Goal: Transaction & Acquisition: Purchase product/service

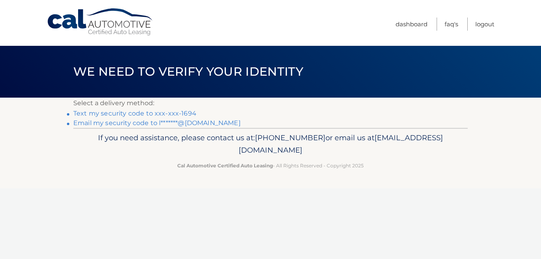
click at [117, 112] on link "Text my security code to xxx-xxx-1694" at bounding box center [134, 113] width 123 height 8
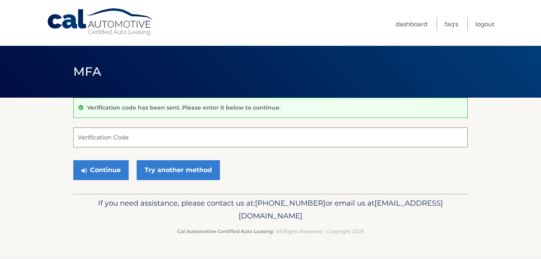
click at [100, 138] on input "Verification Code" at bounding box center [270, 137] width 394 height 20
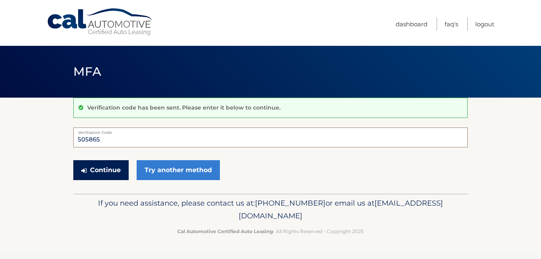
type input "505865"
click at [100, 170] on button "Continue" at bounding box center [100, 170] width 55 height 20
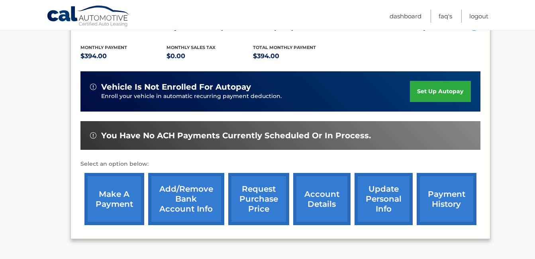
scroll to position [186, 0]
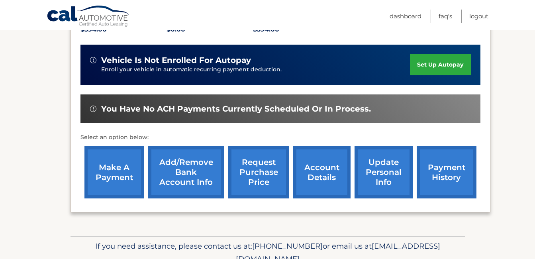
click at [117, 167] on link "make a payment" at bounding box center [114, 172] width 60 height 52
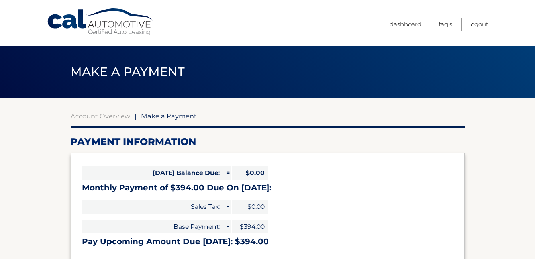
select select "YjNkNGZkMjYtNDkyYy00OGFlLTlkMWYtYzBlODVhODJkZWNk"
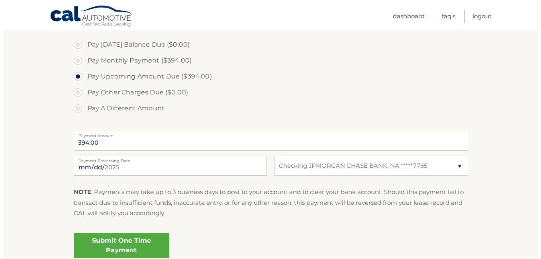
scroll to position [276, 0]
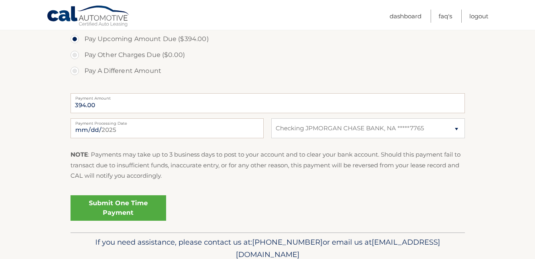
click at [88, 203] on link "Submit One Time Payment" at bounding box center [118, 207] width 96 height 25
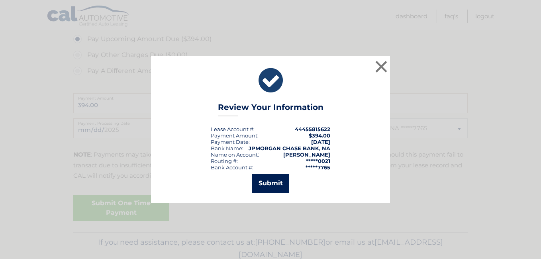
click at [262, 182] on button "Submit" at bounding box center [270, 183] width 37 height 19
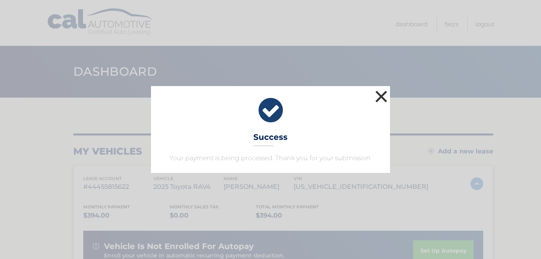
click at [385, 92] on button "×" at bounding box center [381, 96] width 16 height 16
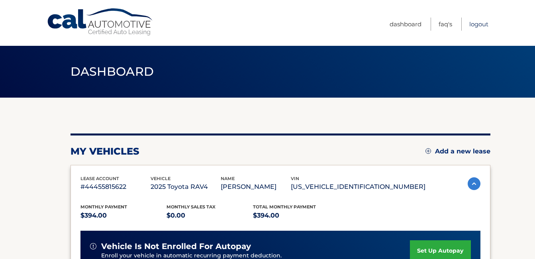
click at [480, 21] on link "Logout" at bounding box center [478, 24] width 19 height 13
